Goal: Information Seeking & Learning: Learn about a topic

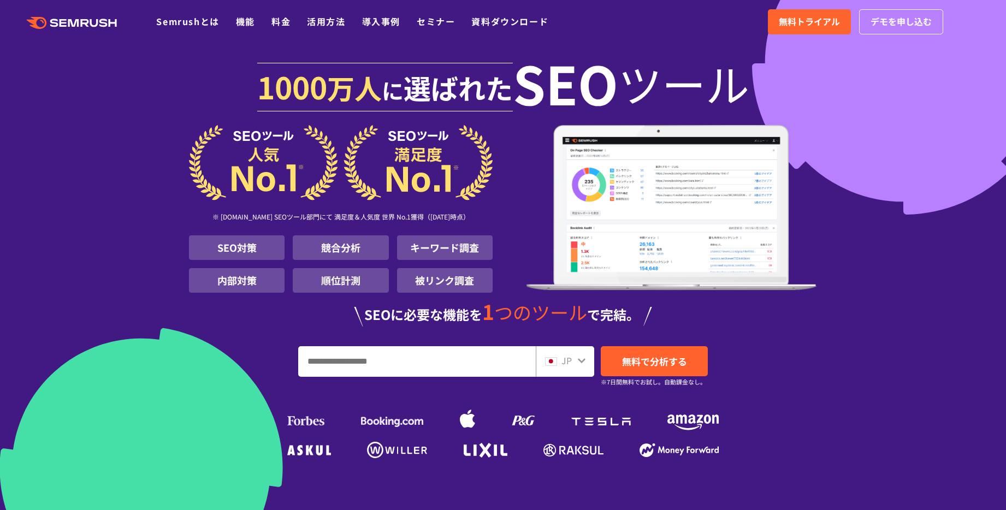
click at [383, 358] on input "URL、キーワードを入力してください" at bounding box center [417, 361] width 236 height 29
click at [416, 361] on input "URL、キーワードを入力してください" at bounding box center [417, 361] width 236 height 29
paste input "**********"
type input "**********"
click at [565, 360] on span "JP" at bounding box center [566, 360] width 10 height 13
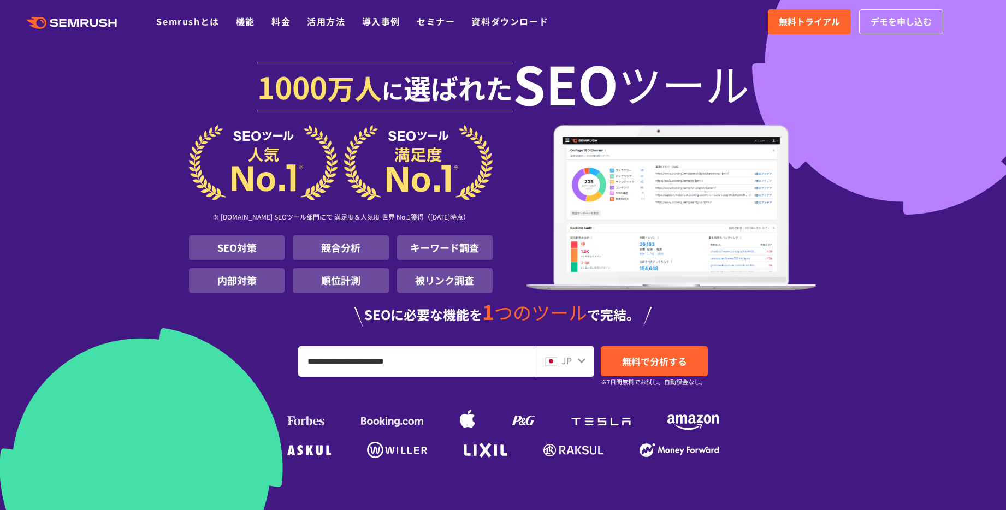
click at [582, 363] on icon at bounding box center [581, 361] width 9 height 9
click at [582, 359] on icon at bounding box center [581, 361] width 9 height 9
click at [556, 362] on img at bounding box center [551, 361] width 12 height 9
click at [546, 361] on img at bounding box center [551, 361] width 12 height 9
click at [414, 364] on input "**********" at bounding box center [417, 361] width 236 height 29
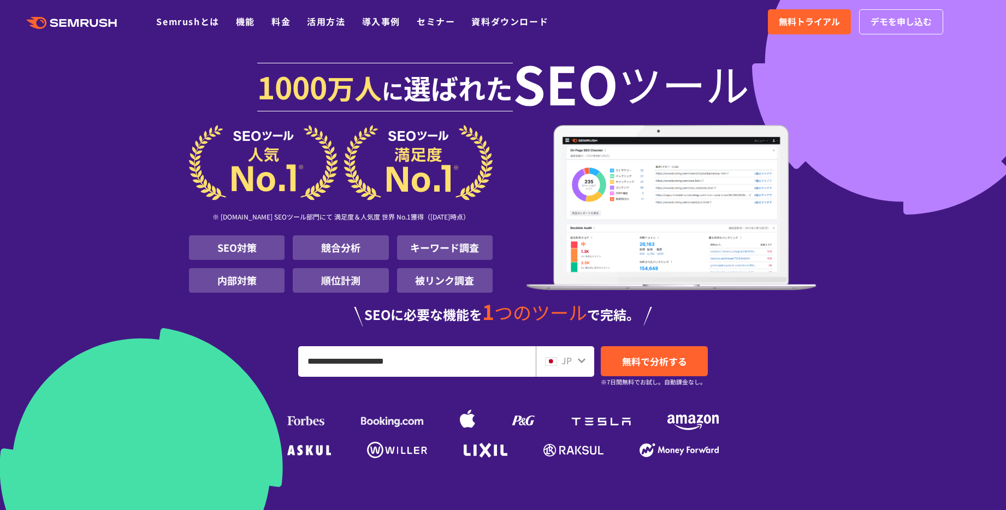
click at [555, 361] on img at bounding box center [551, 361] width 12 height 9
click at [571, 362] on span "JP" at bounding box center [566, 360] width 10 height 13
drag, startPoint x: 436, startPoint y: 361, endPoint x: 260, endPoint y: 349, distance: 176.8
click at [260, 349] on div "**********" at bounding box center [503, 361] width 628 height 31
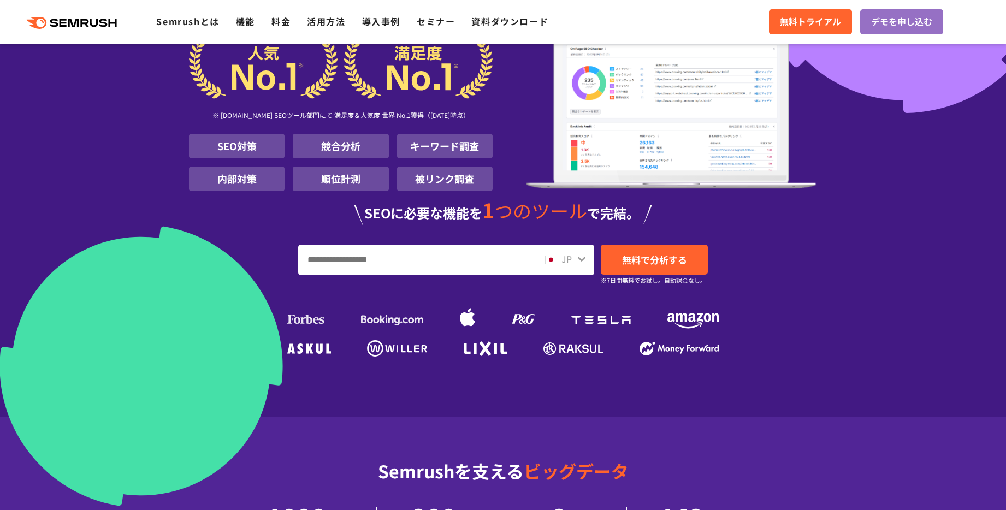
scroll to position [229, 0]
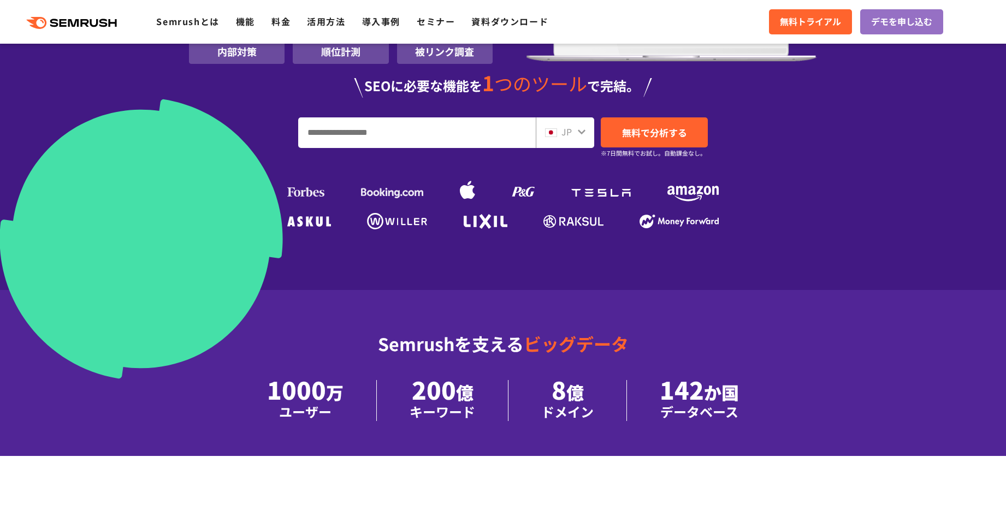
click at [580, 131] on icon at bounding box center [581, 132] width 9 height 9
click at [583, 133] on icon at bounding box center [581, 132] width 9 height 9
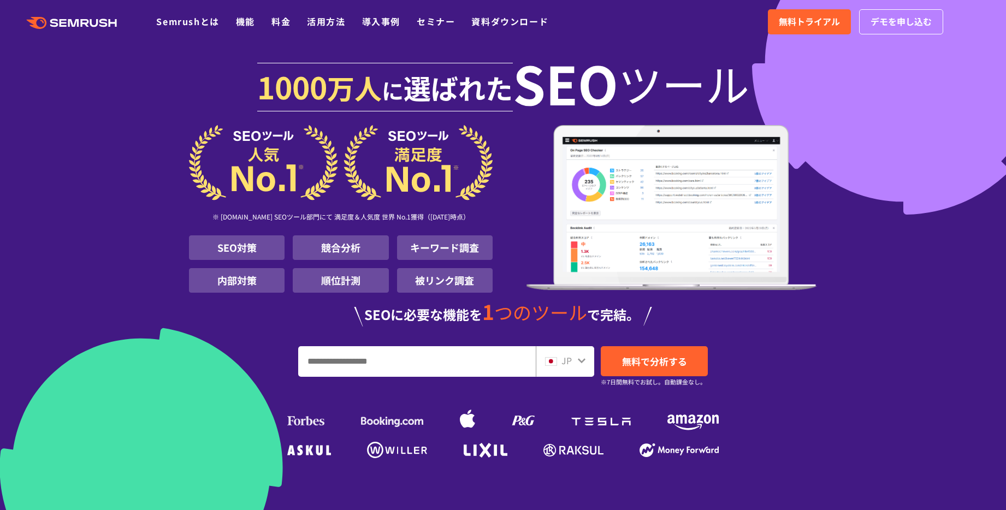
click at [66, 24] on icon ".cls {fill: #FF642D;}" at bounding box center [72, 23] width 123 height 12
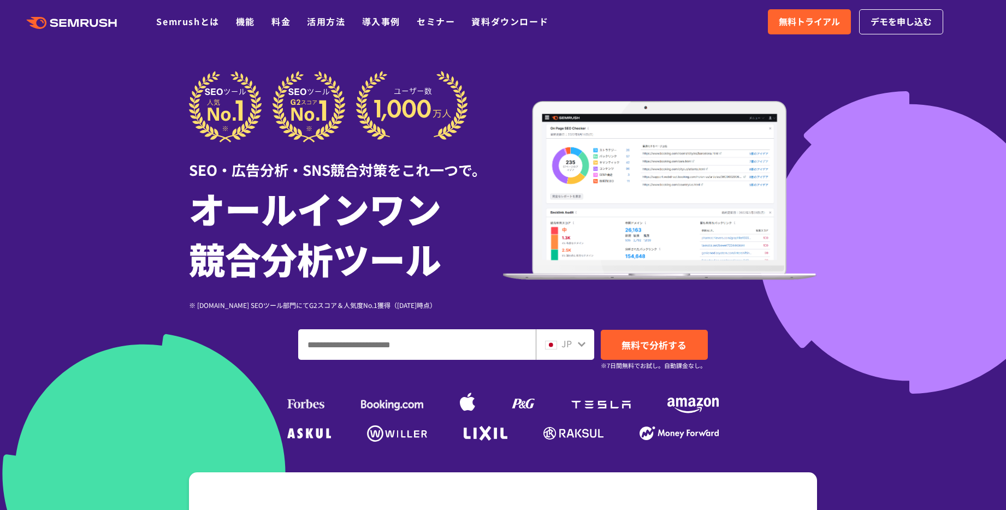
click at [593, 348] on div "JP" at bounding box center [565, 344] width 58 height 31
click at [507, 351] on input "ドメイン、キーワードまたはURLを入力してください" at bounding box center [417, 344] width 236 height 29
click at [585, 347] on icon at bounding box center [581, 344] width 9 height 9
click at [580, 346] on icon at bounding box center [582, 344] width 8 height 5
